Goal: Transaction & Acquisition: Purchase product/service

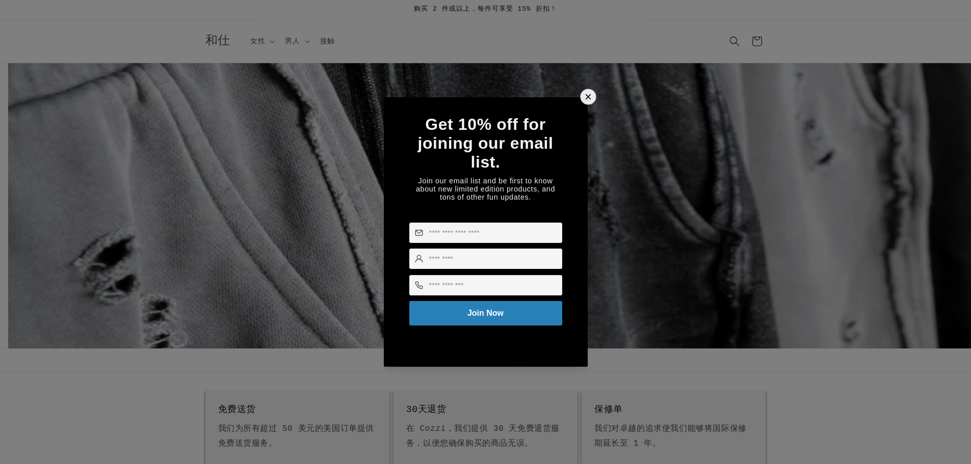
scroll to position [0, 971]
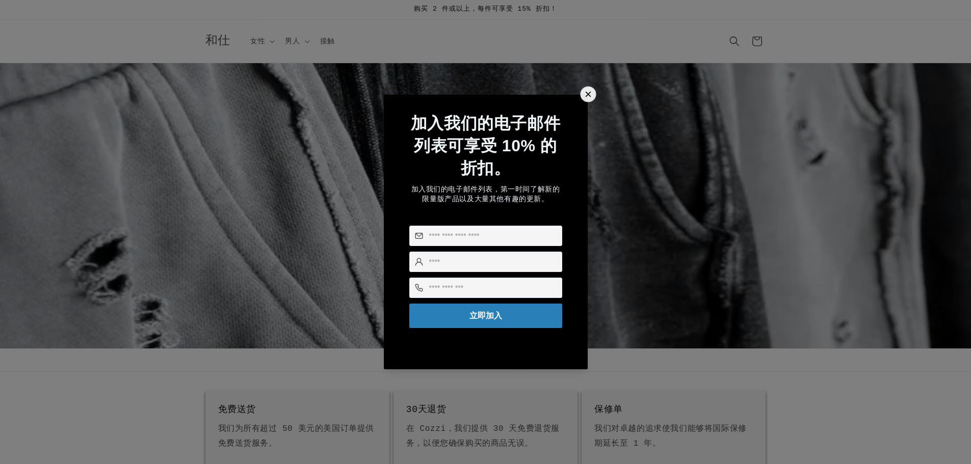
click at [586, 86] on div at bounding box center [588, 94] width 16 height 16
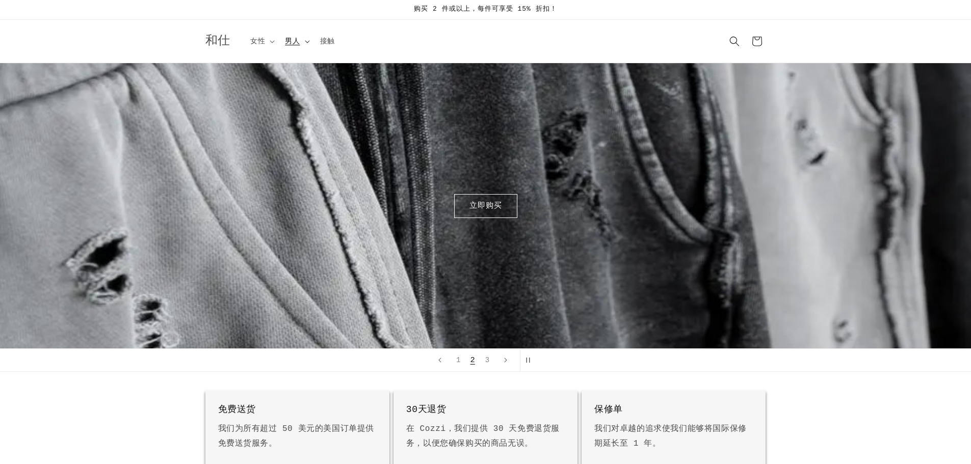
click at [307, 45] on summary "男人" at bounding box center [296, 41] width 35 height 21
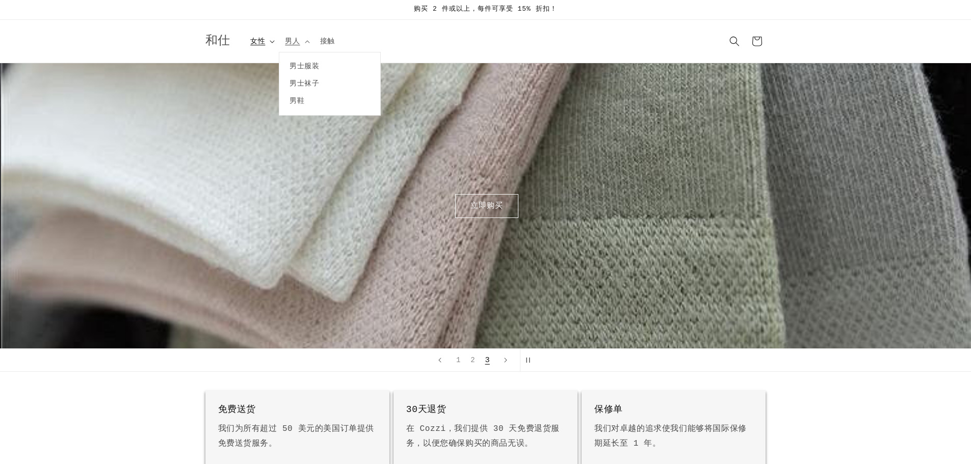
scroll to position [0, 1942]
click at [269, 41] on summary "女性" at bounding box center [261, 41] width 35 height 21
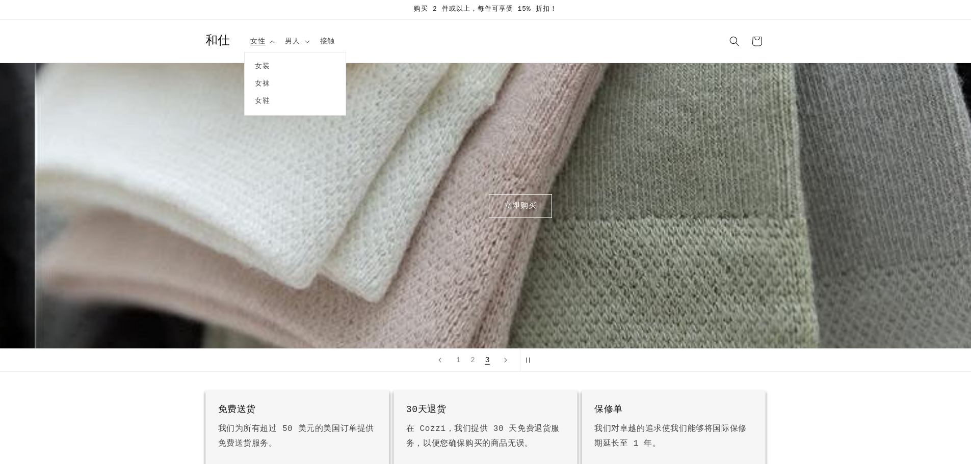
click at [221, 40] on font "和仕" at bounding box center [217, 41] width 25 height 14
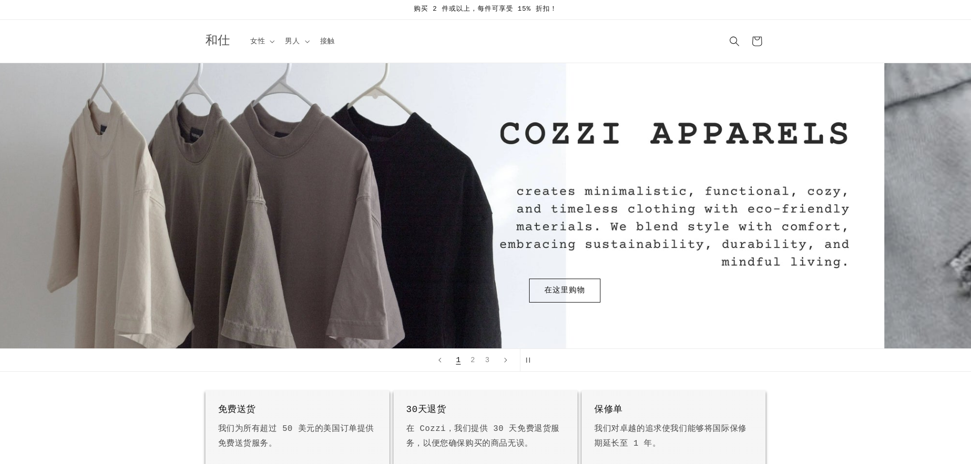
scroll to position [0, 6]
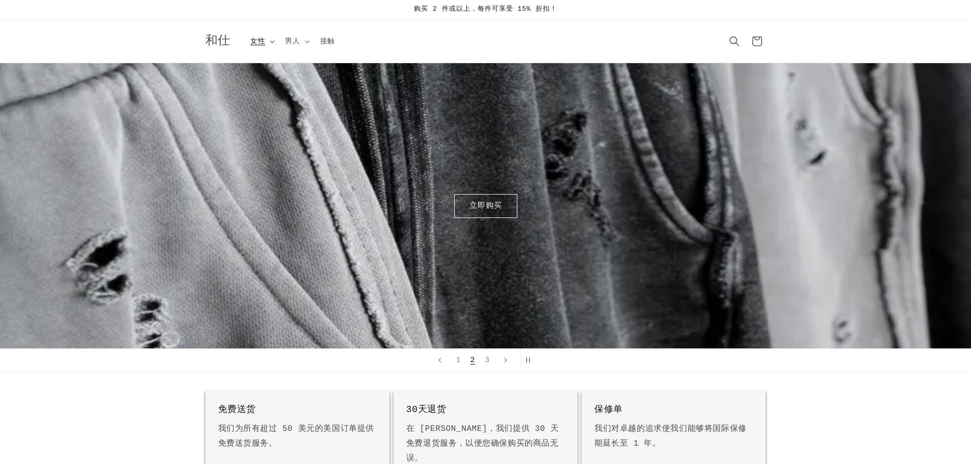
click at [263, 37] on font "女性" at bounding box center [257, 41] width 15 height 8
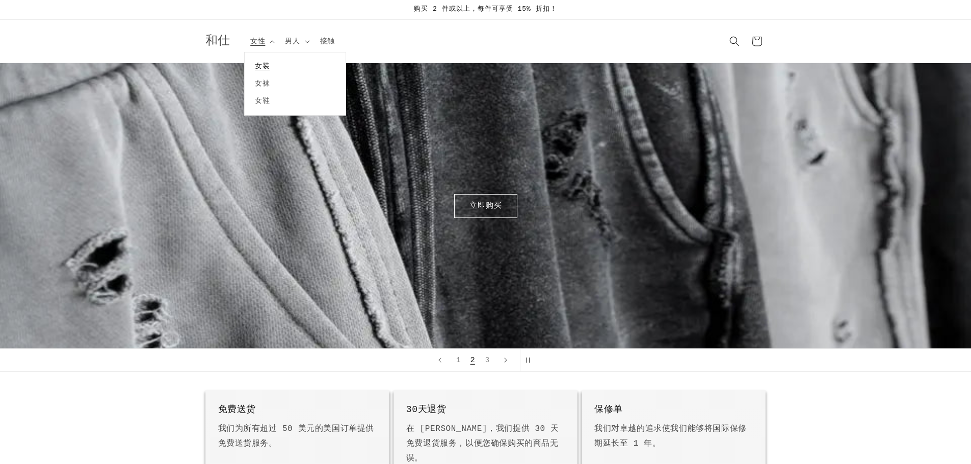
click at [263, 64] on font "女装" at bounding box center [262, 66] width 15 height 8
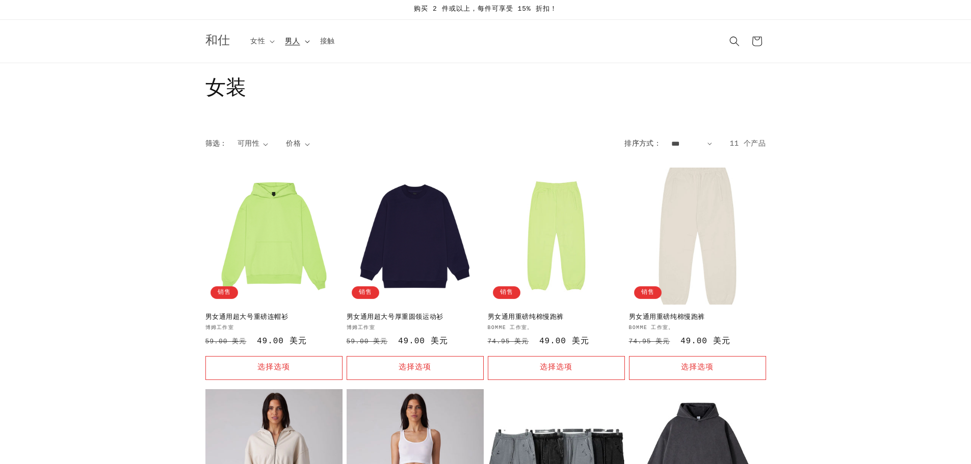
click at [292, 42] on font "男人" at bounding box center [292, 41] width 15 height 8
click at [301, 65] on font "男士服装" at bounding box center [305, 66] width 30 height 8
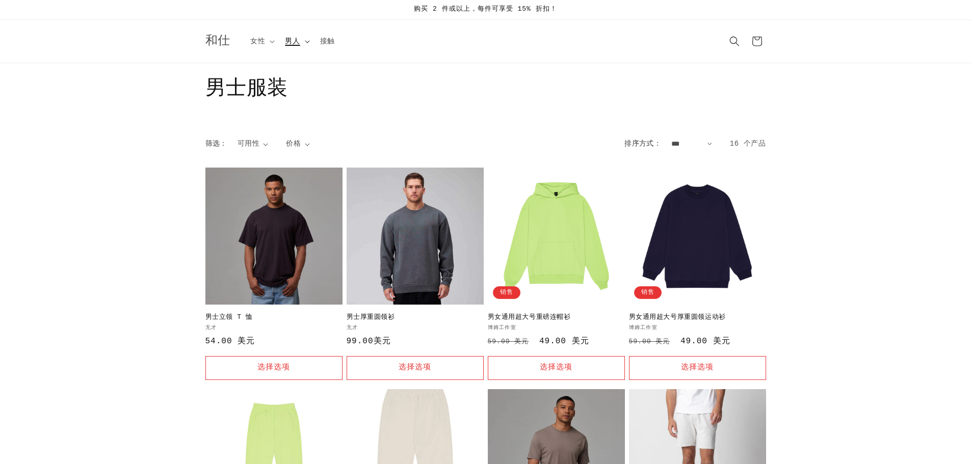
click at [305, 37] on summary "男人" at bounding box center [296, 41] width 35 height 21
click at [310, 83] on font "男士袜子" at bounding box center [305, 84] width 30 height 8
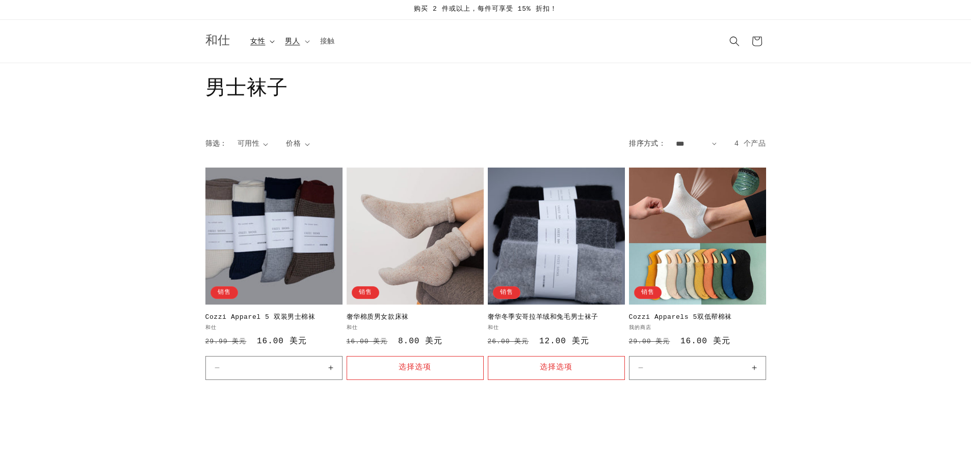
click at [272, 37] on summary "女性" at bounding box center [261, 41] width 35 height 21
click at [266, 85] on font "女袜" at bounding box center [262, 84] width 15 height 8
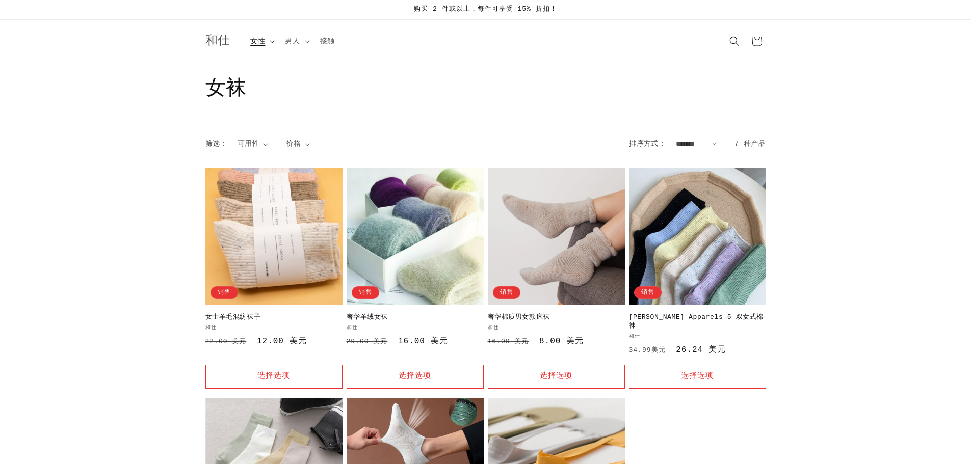
click at [268, 42] on summary "女性" at bounding box center [261, 41] width 35 height 21
click at [278, 100] on link "女鞋" at bounding box center [295, 100] width 101 height 17
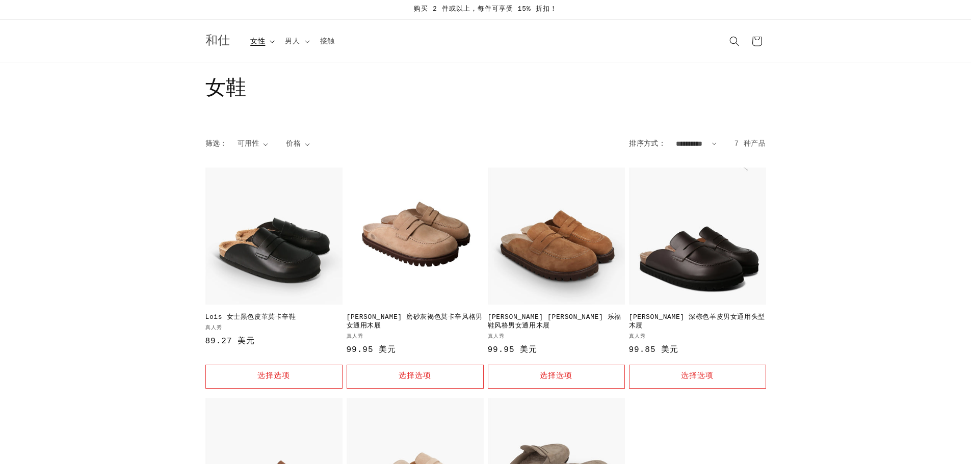
click at [269, 40] on summary "女性" at bounding box center [261, 41] width 35 height 21
click at [273, 62] on link "女装" at bounding box center [295, 66] width 101 height 17
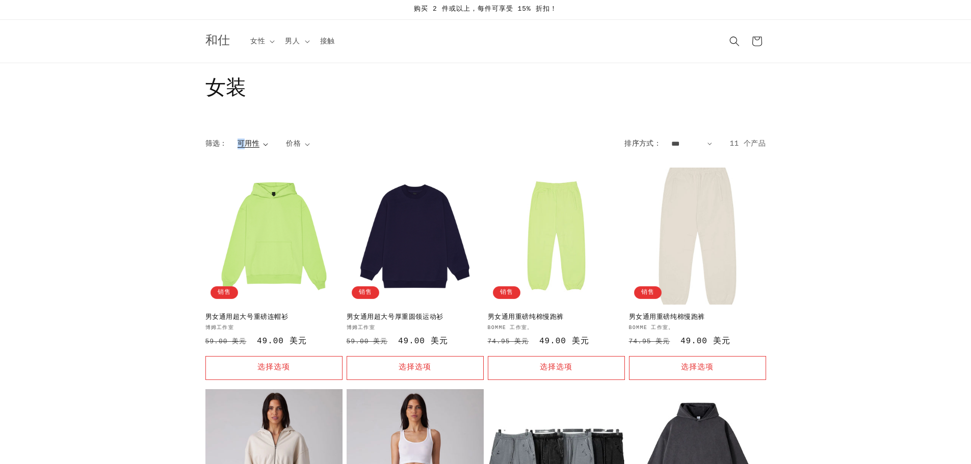
click at [242, 141] on font "可用性" at bounding box center [249, 144] width 22 height 8
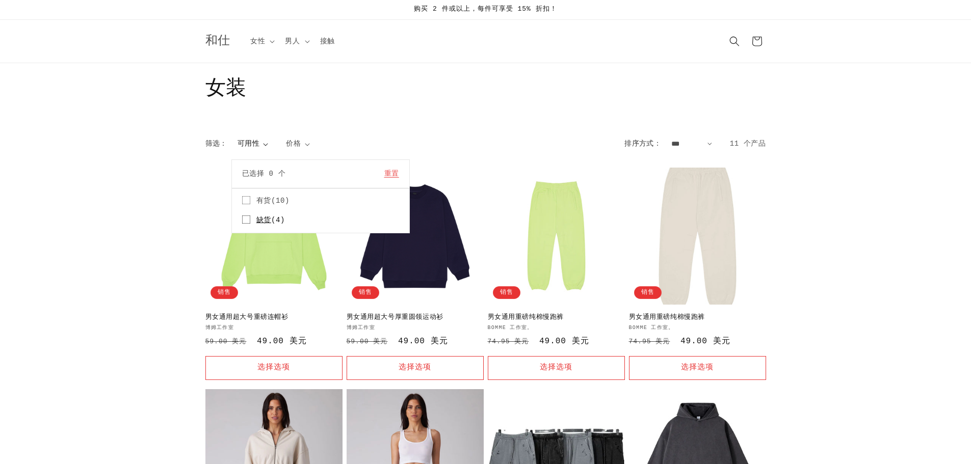
click at [246, 216] on rect at bounding box center [246, 220] width 8 height 8
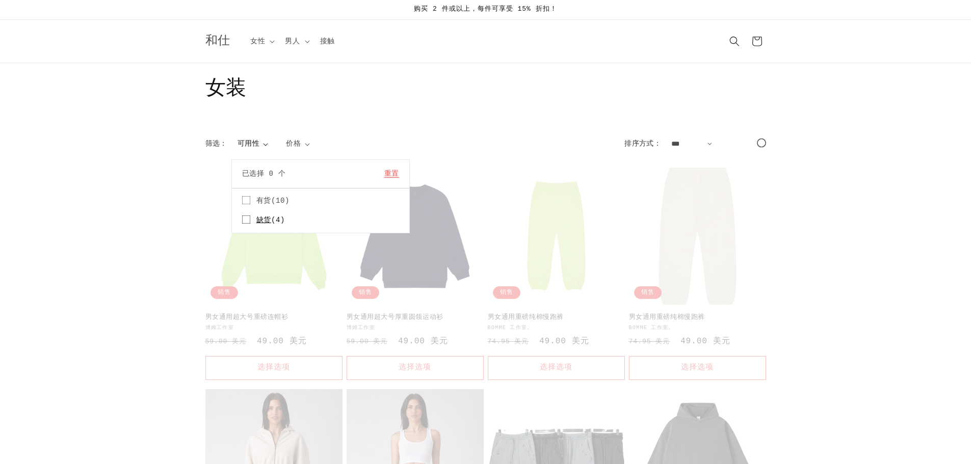
click at [266, 218] on font "缺货" at bounding box center [263, 220] width 15 height 8
